Goal: Use online tool/utility: Utilize a website feature to perform a specific function

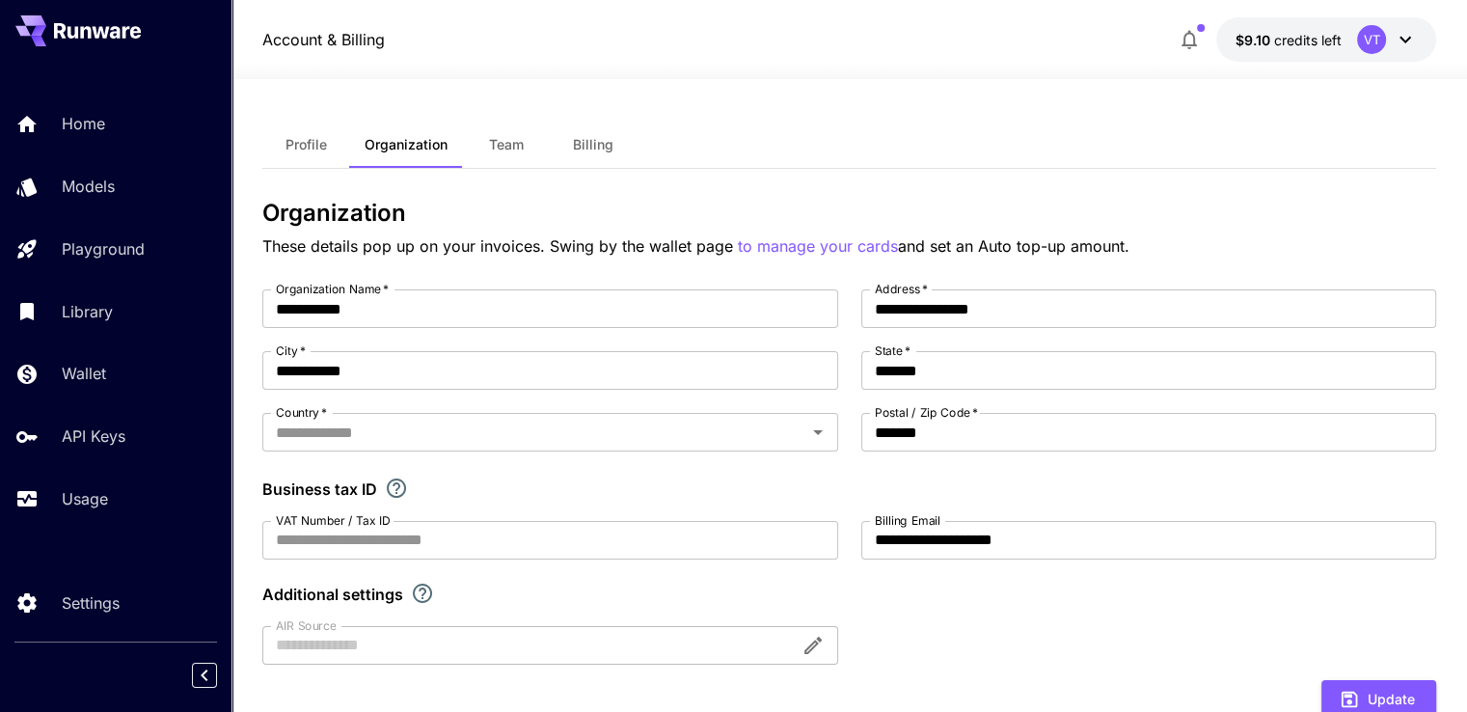
type input "******"
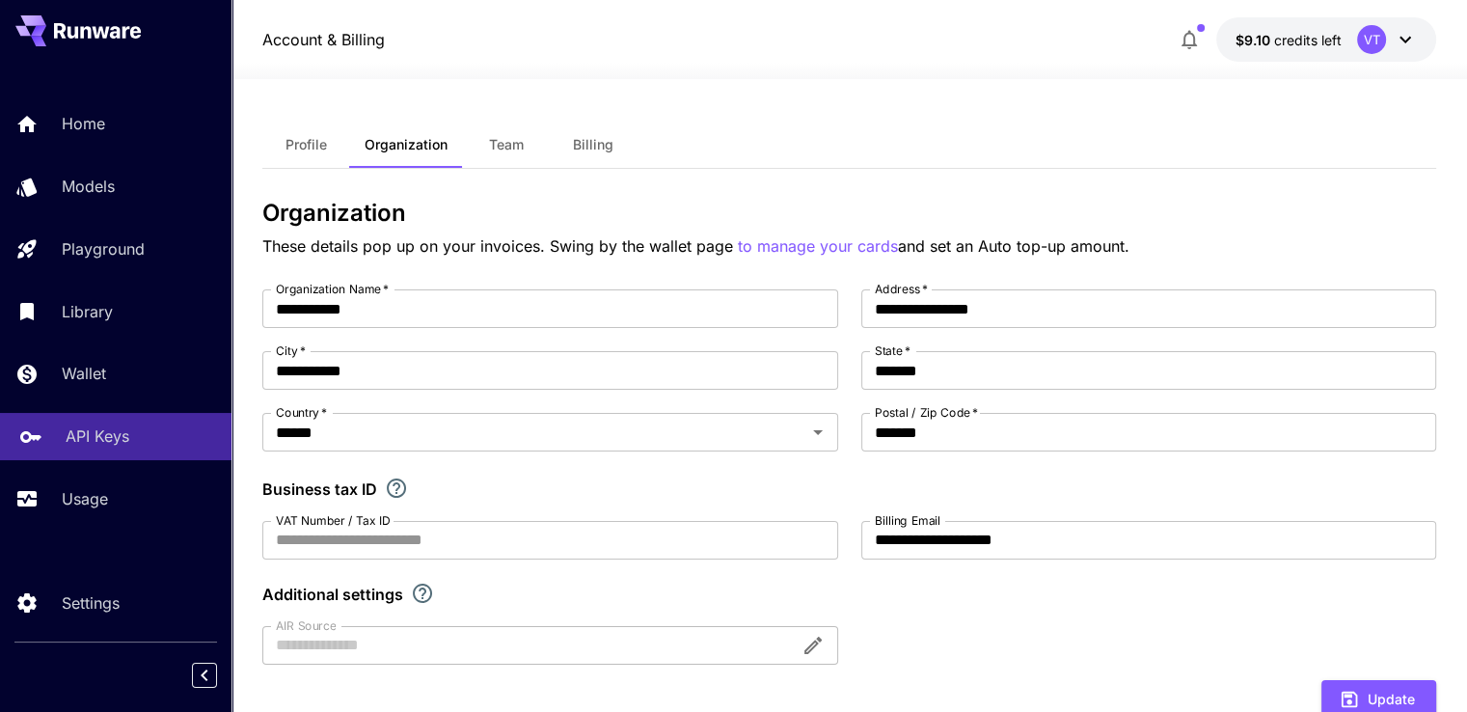
click at [111, 445] on p "API Keys" at bounding box center [98, 435] width 64 height 23
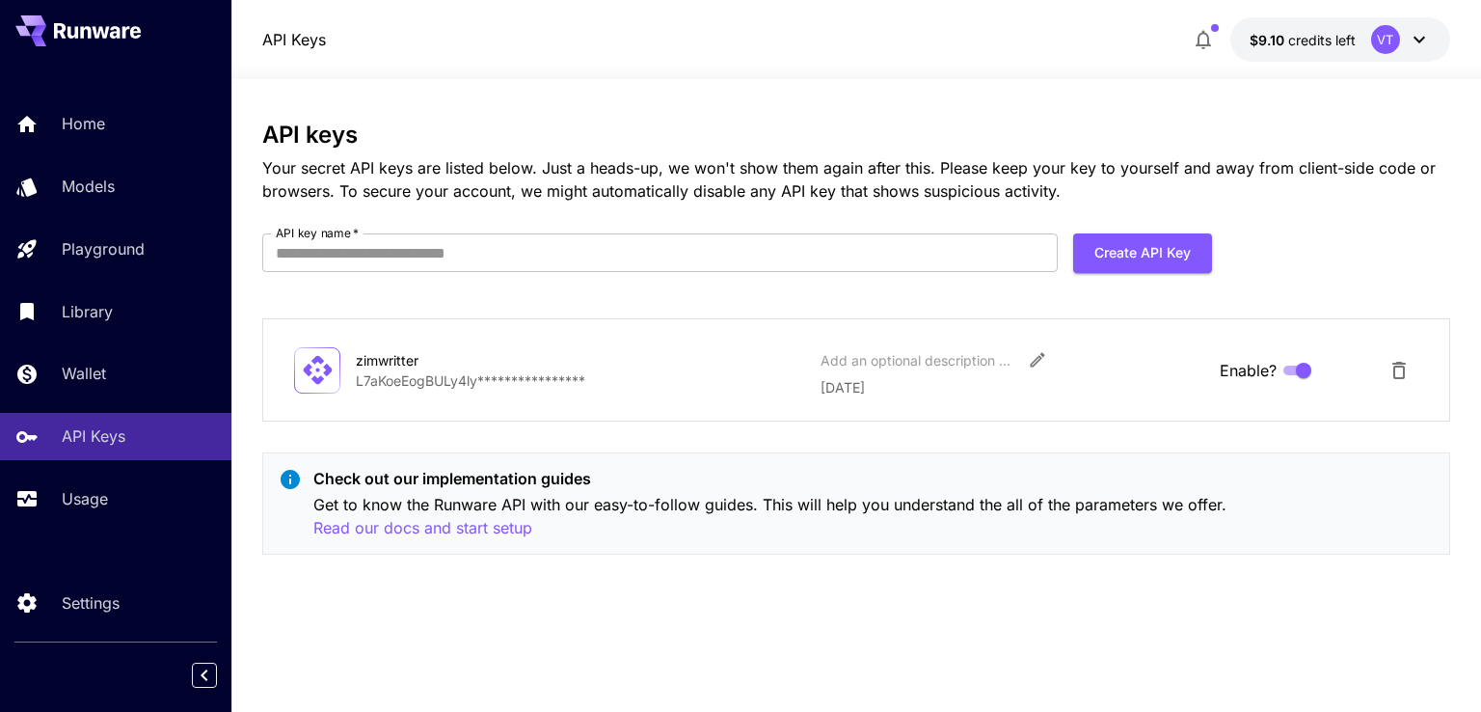
click at [1418, 37] on icon at bounding box center [1419, 39] width 23 height 23
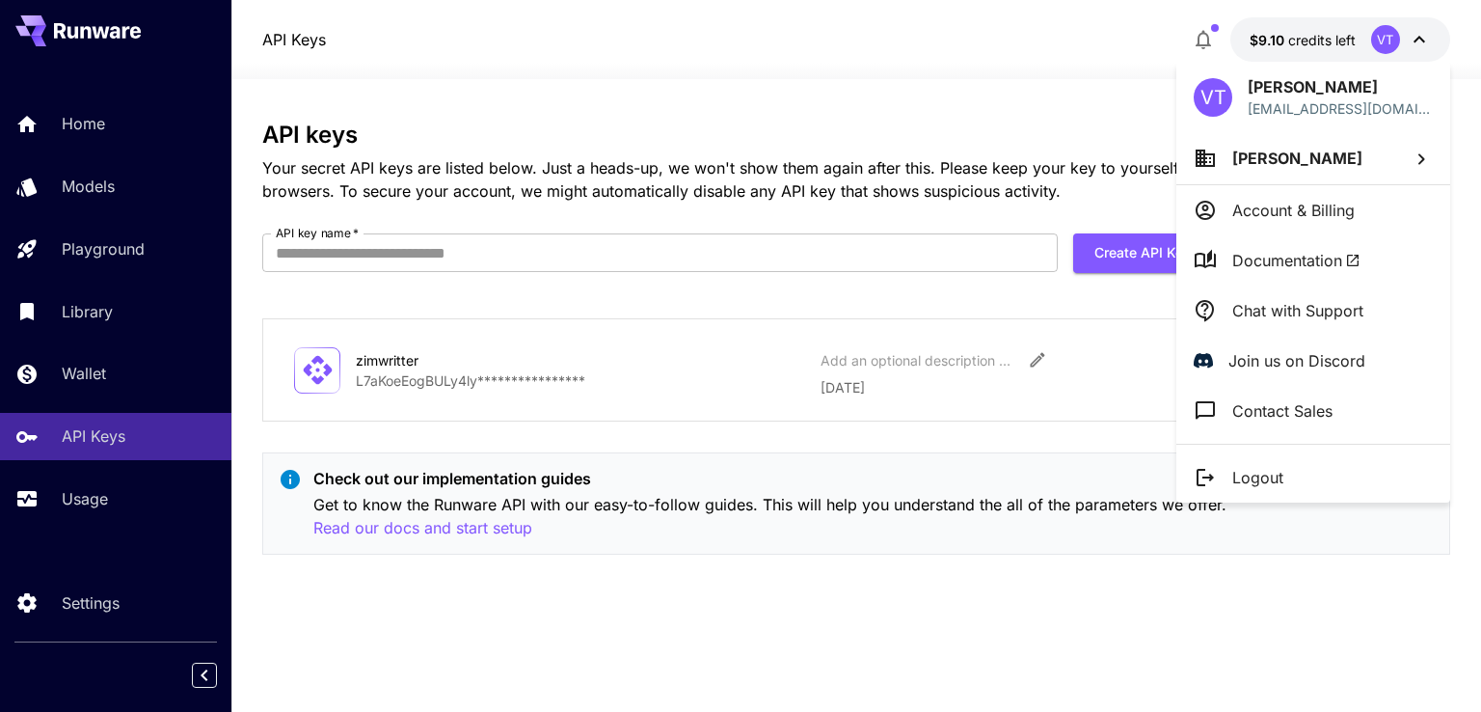
click at [1290, 306] on p "Chat with Support" at bounding box center [1297, 310] width 131 height 23
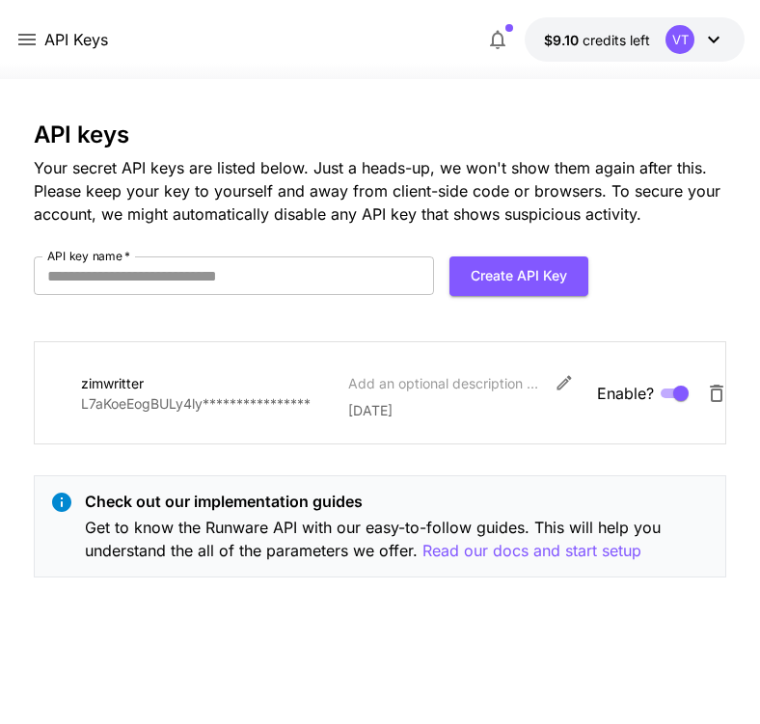
click at [310, 5] on div "API Keys $9.10 credits left VT" at bounding box center [380, 39] width 760 height 79
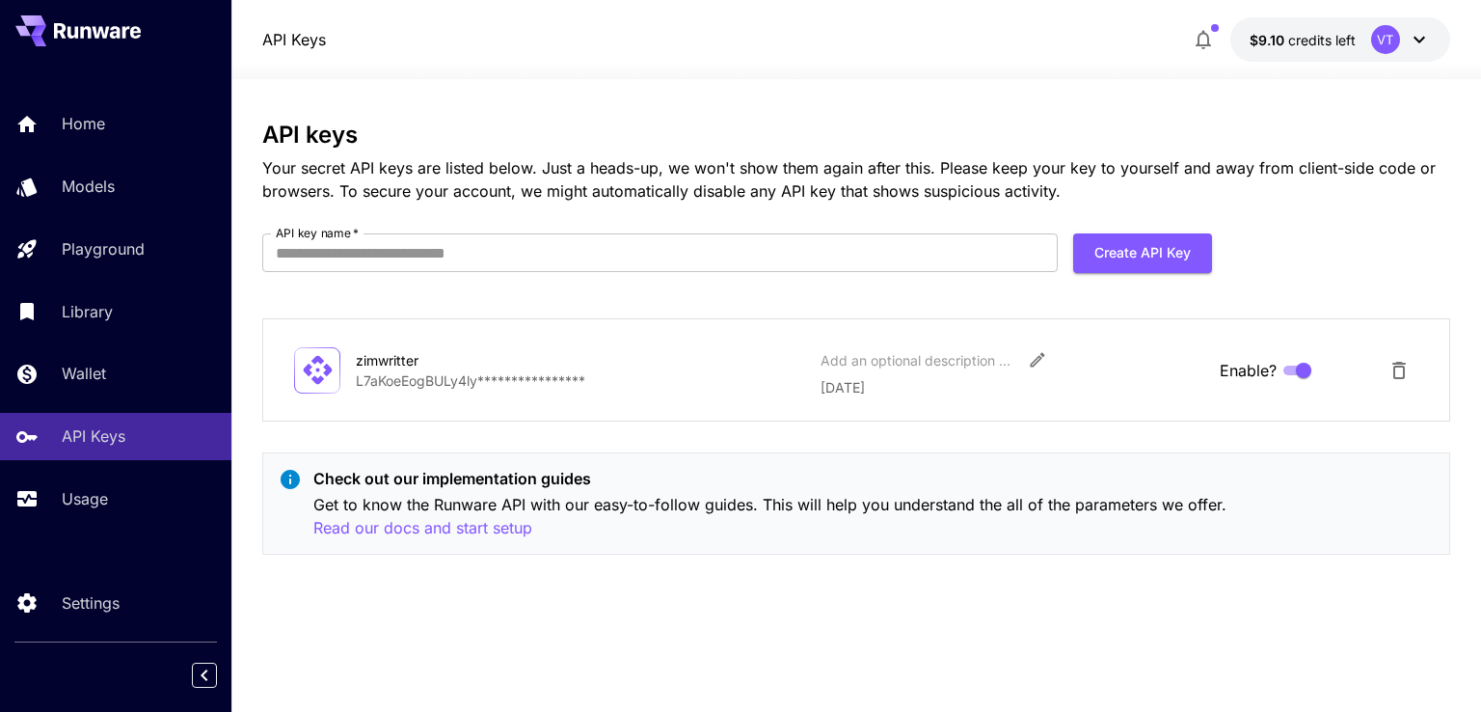
click at [978, 73] on div at bounding box center [856, 67] width 1250 height 23
click at [976, 66] on div at bounding box center [856, 67] width 1250 height 23
click at [65, 186] on link "Models" at bounding box center [115, 186] width 231 height 47
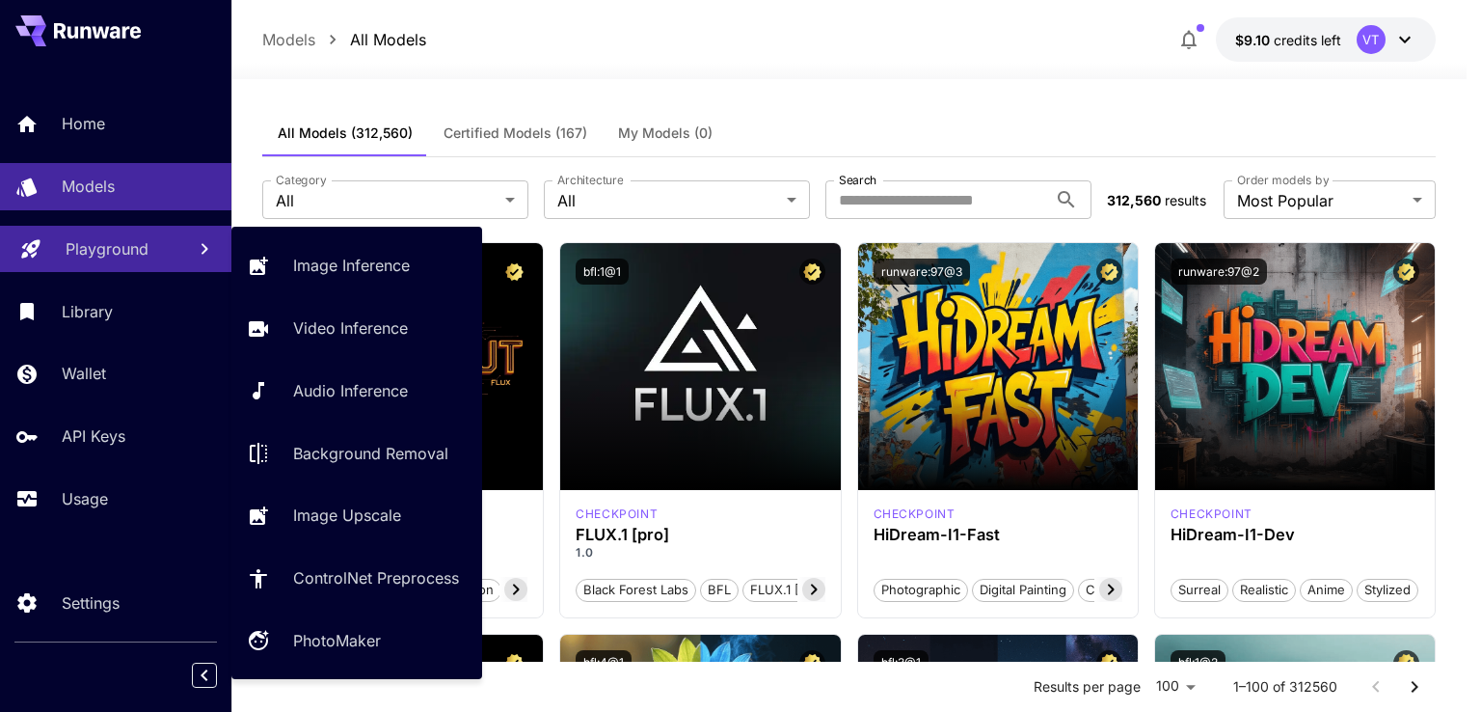
click at [95, 240] on p "Playground" at bounding box center [107, 248] width 83 height 23
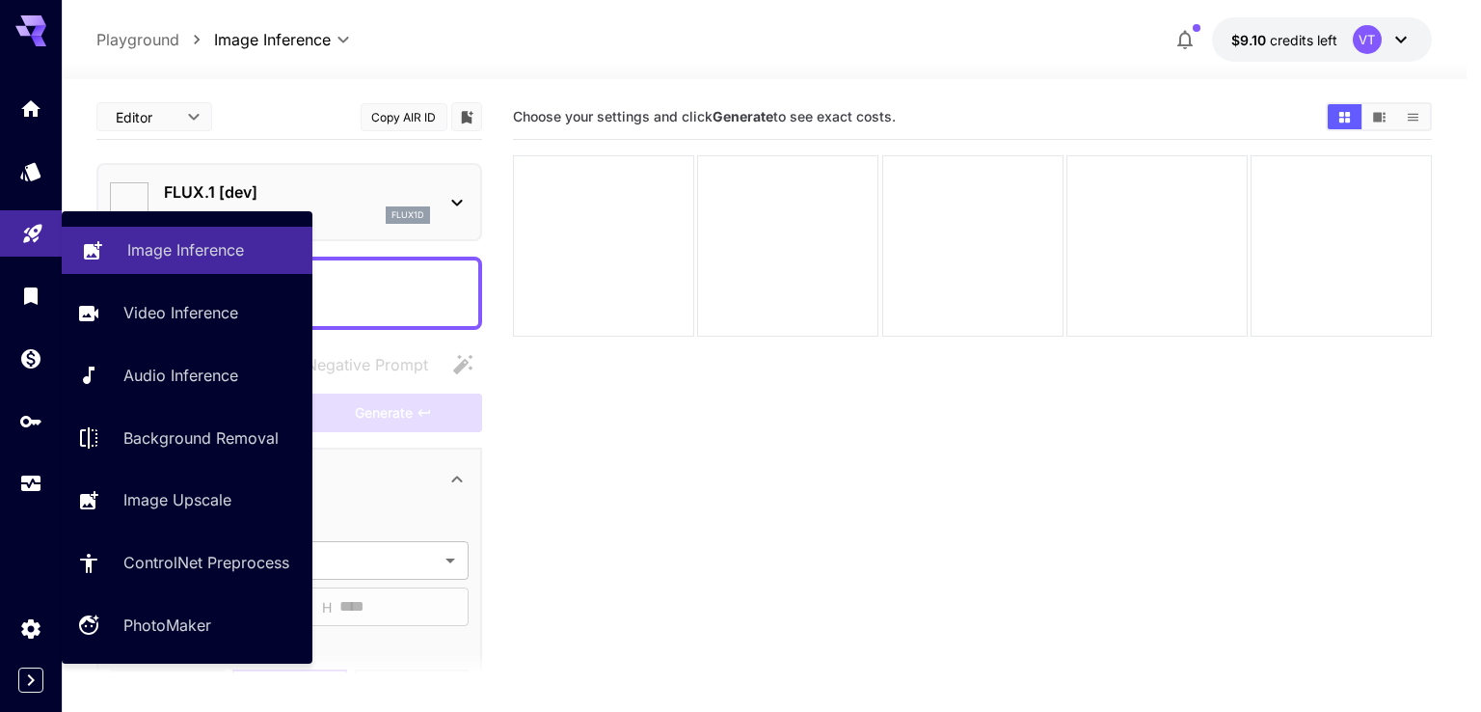
type input "**********"
click at [667, 458] on section "Choose your settings and click Generate to see exact costs." at bounding box center [972, 451] width 918 height 712
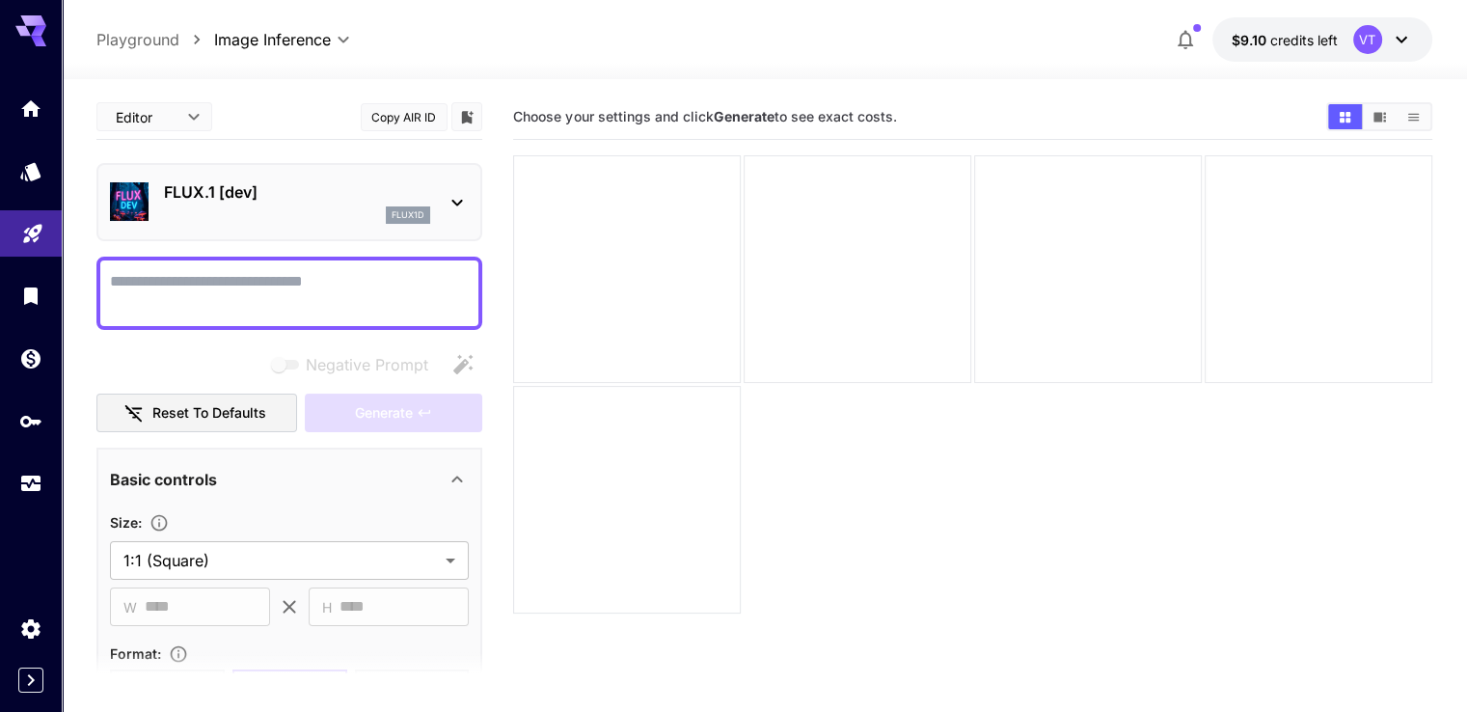
click at [455, 191] on icon at bounding box center [457, 202] width 23 height 23
